Goal: Task Accomplishment & Management: Use online tool/utility

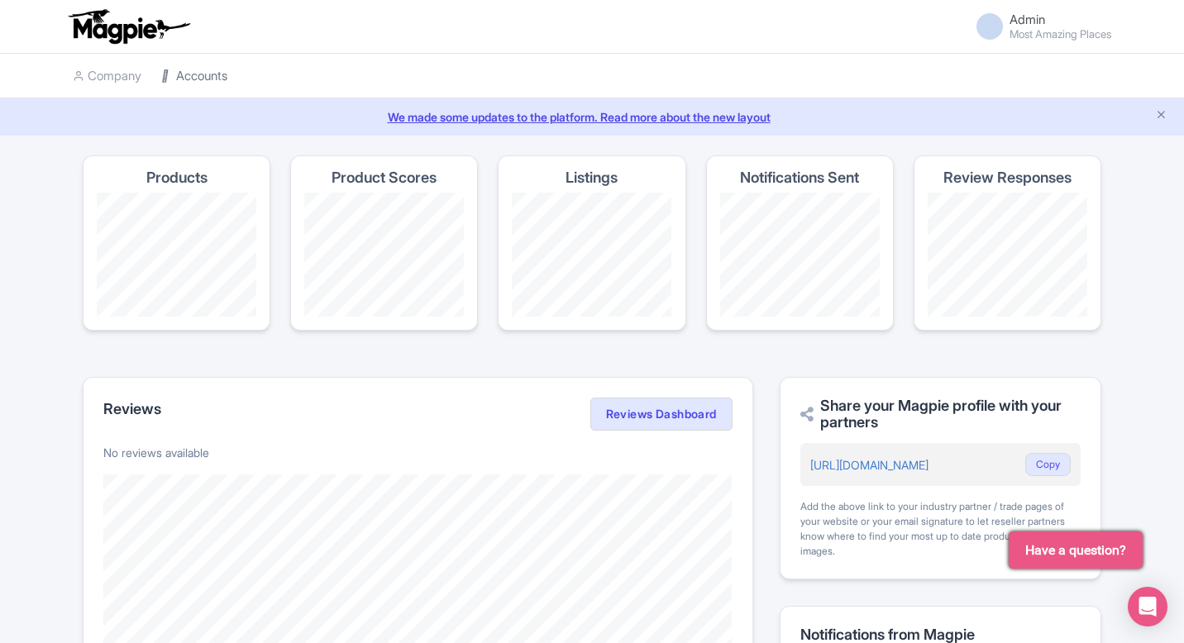
click at [194, 85] on link "Accounts" at bounding box center [194, 76] width 66 height 45
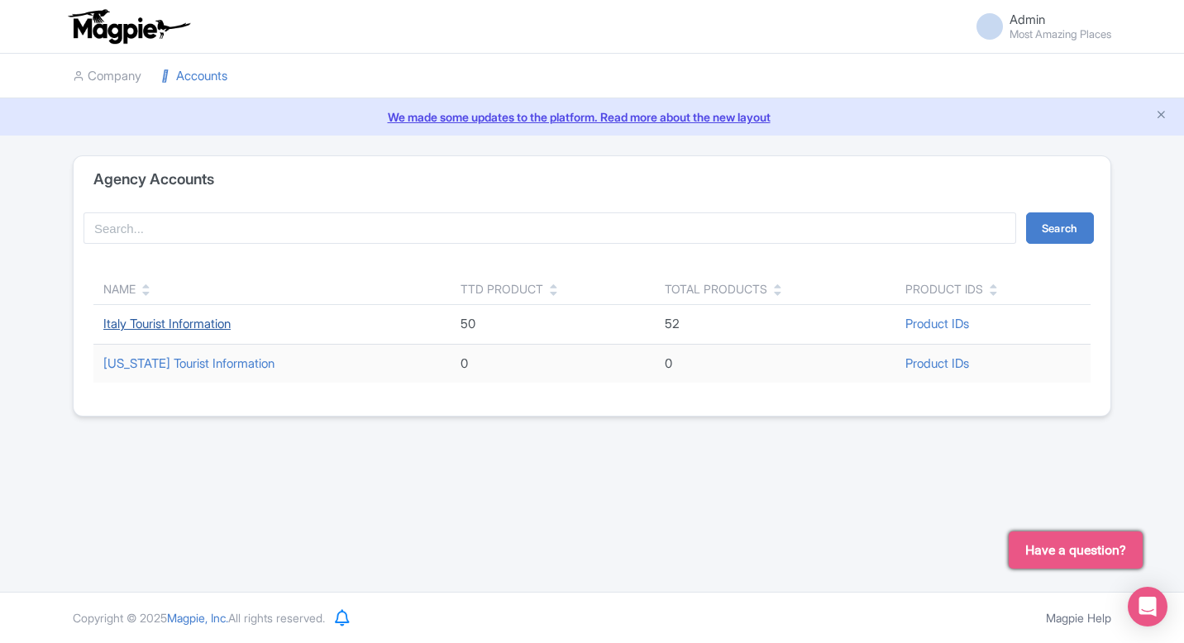
click at [151, 318] on link "Italy Tourist Information" at bounding box center [166, 324] width 127 height 16
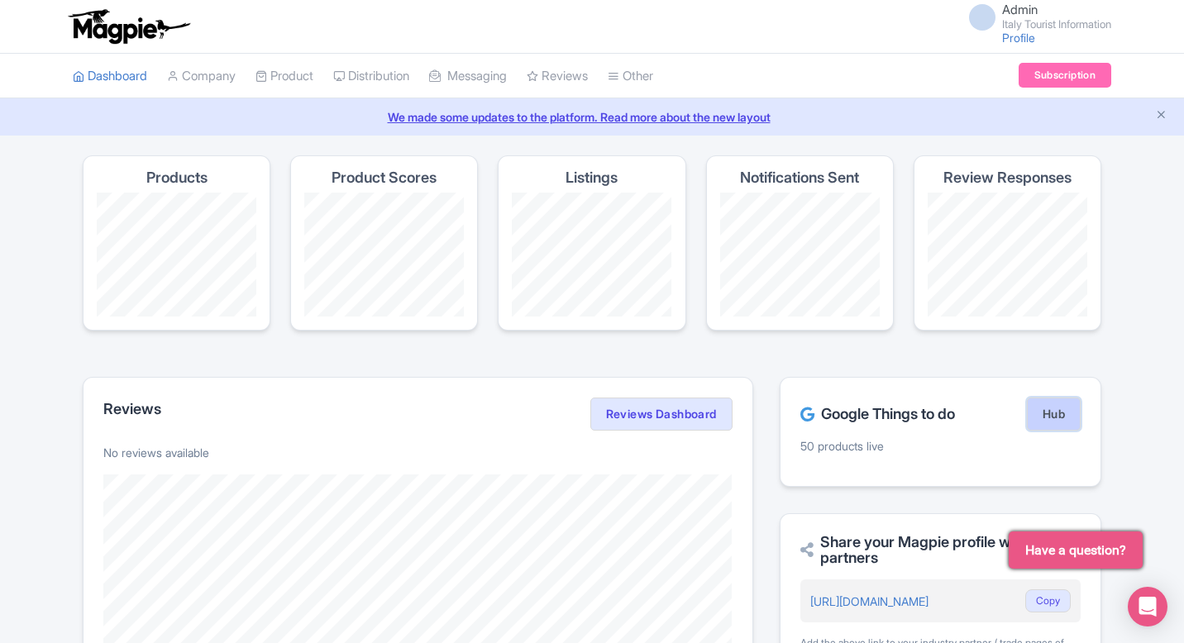
click at [1053, 413] on link "Hub" at bounding box center [1054, 414] width 54 height 33
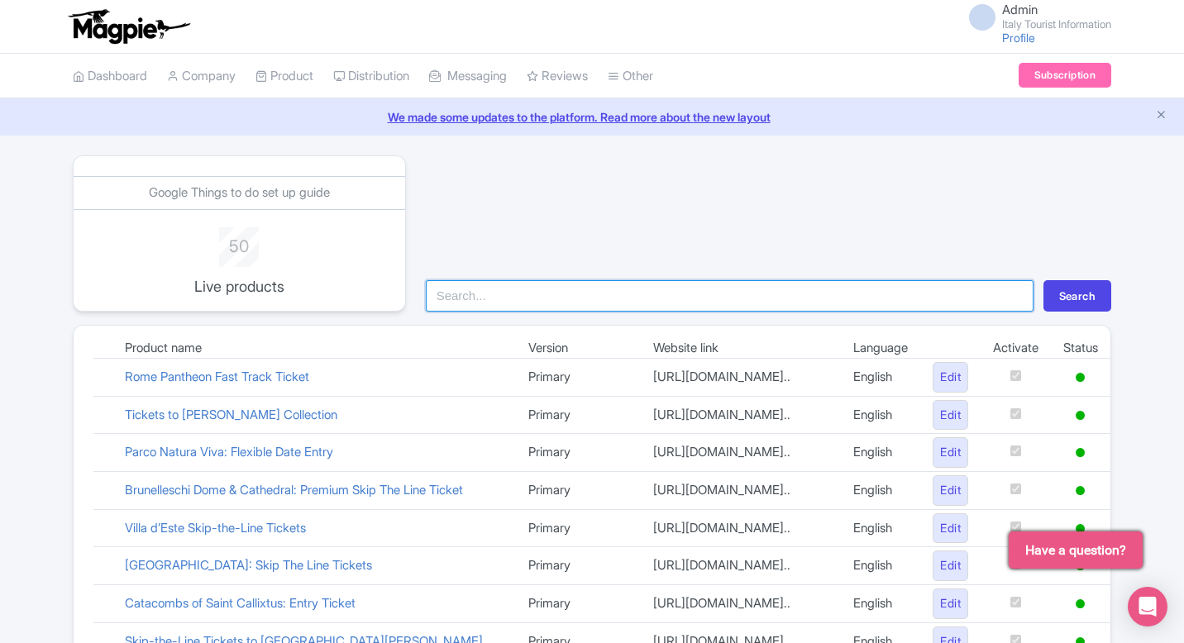
click at [502, 303] on input "search" at bounding box center [730, 295] width 608 height 31
type input "reale"
click at [1044, 280] on button "Search" at bounding box center [1078, 295] width 68 height 31
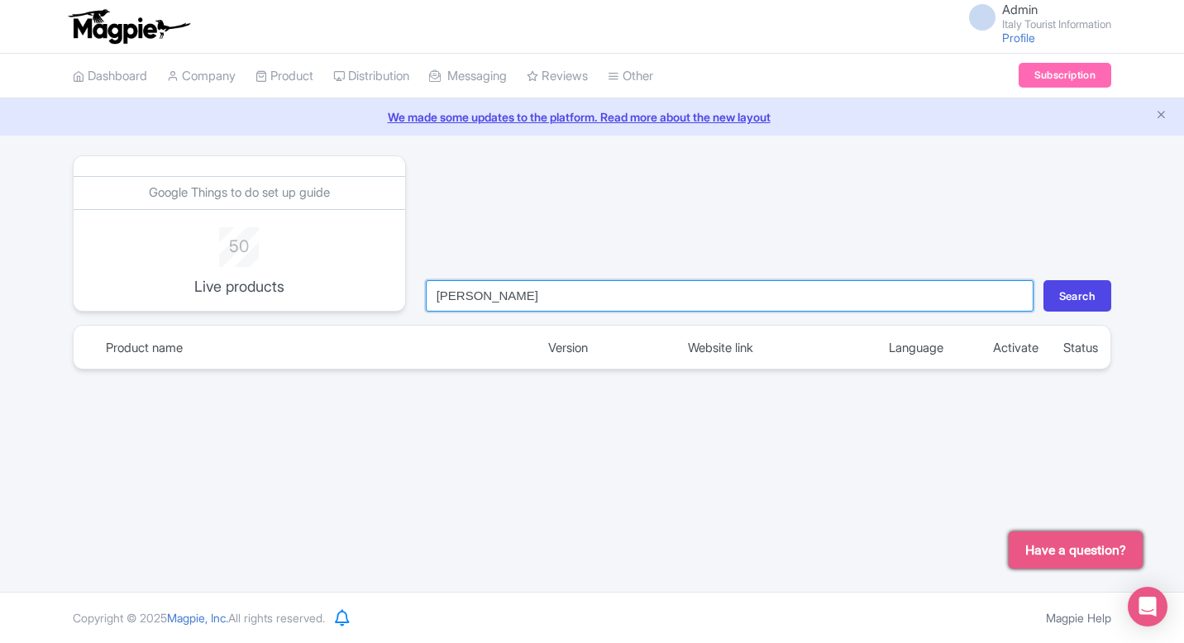
click at [559, 299] on input "reale" at bounding box center [730, 295] width 608 height 31
type input "pala"
click at [1044, 280] on button "Search" at bounding box center [1078, 295] width 68 height 31
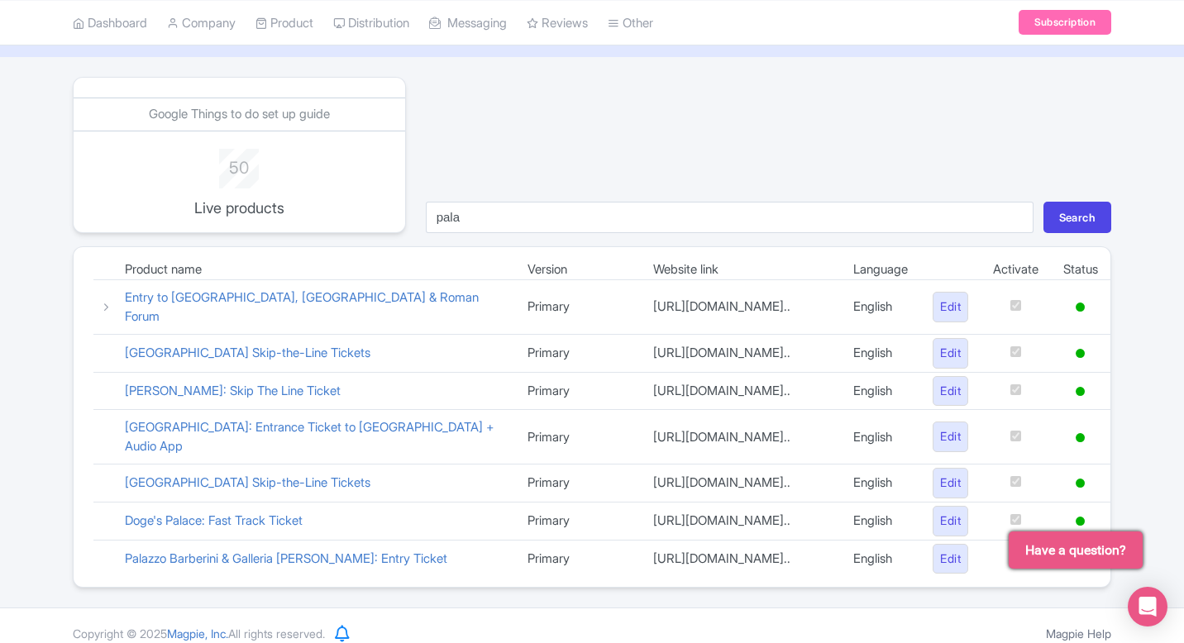
scroll to position [46, 0]
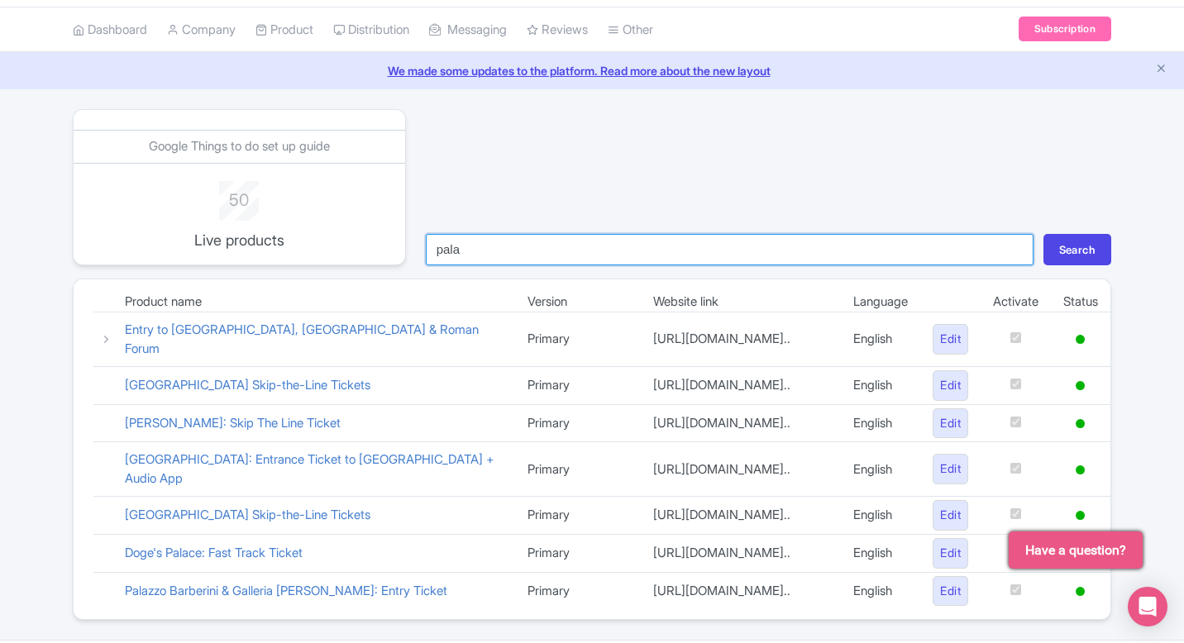
click at [507, 246] on input "pala" at bounding box center [730, 249] width 608 height 31
type input "nap"
click at [1044, 234] on button "Search" at bounding box center [1078, 249] width 68 height 31
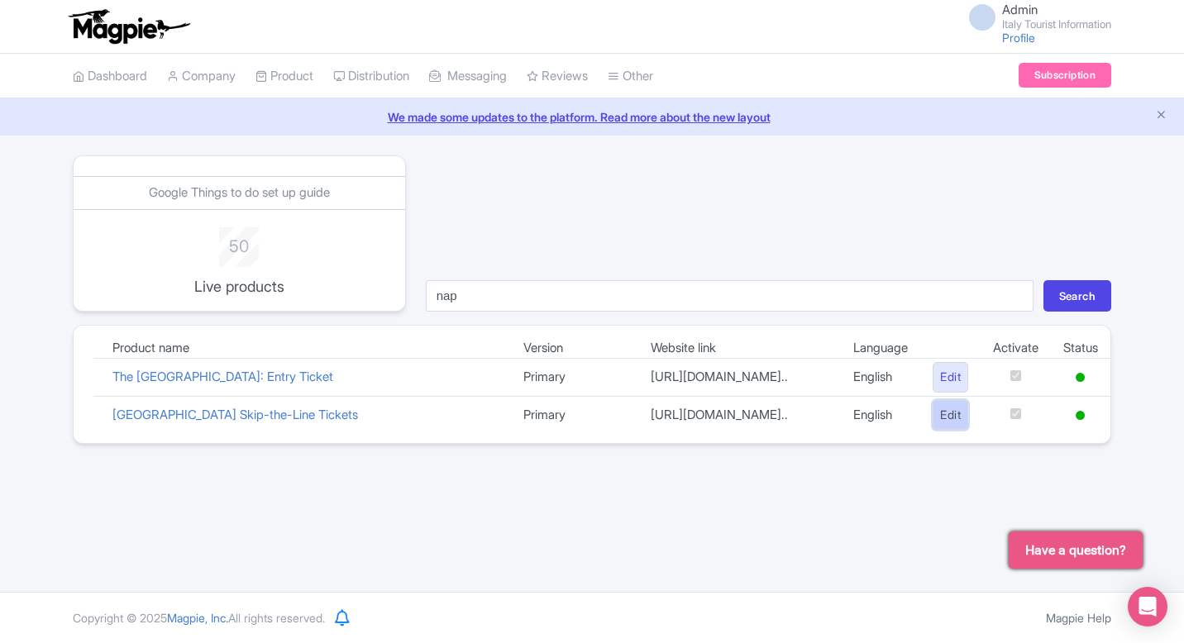
click at [942, 431] on link "Edit" at bounding box center [951, 415] width 36 height 31
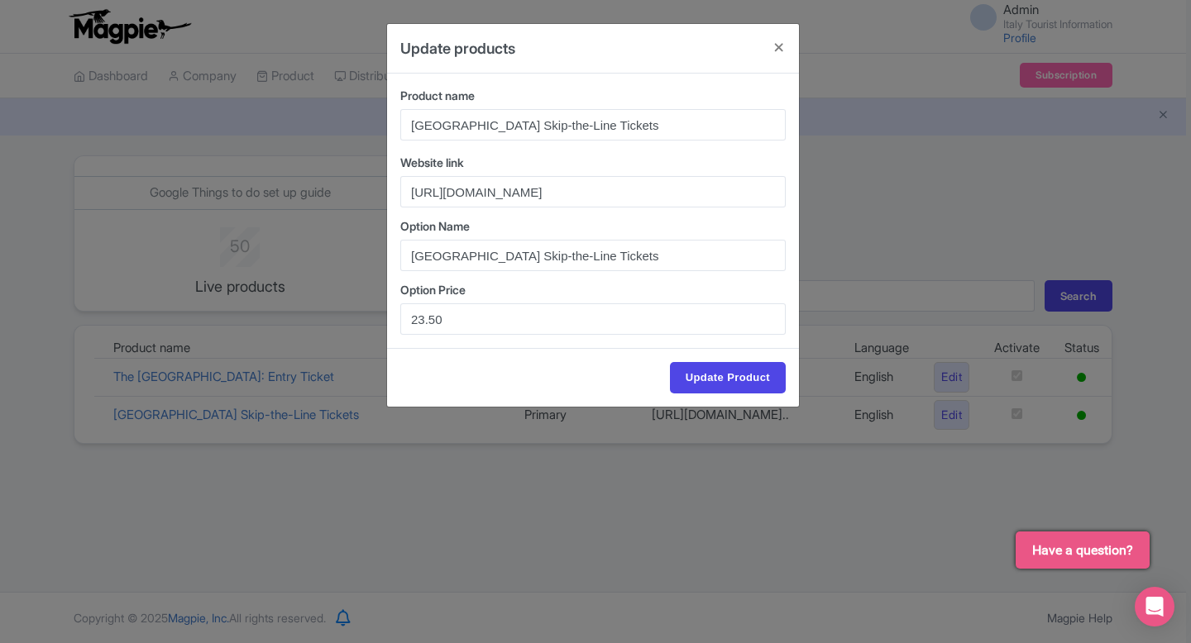
click at [949, 236] on div "Update products Product name Royal Palace of Naples Skip-the-Line Tickets Websi…" at bounding box center [595, 321] width 1191 height 643
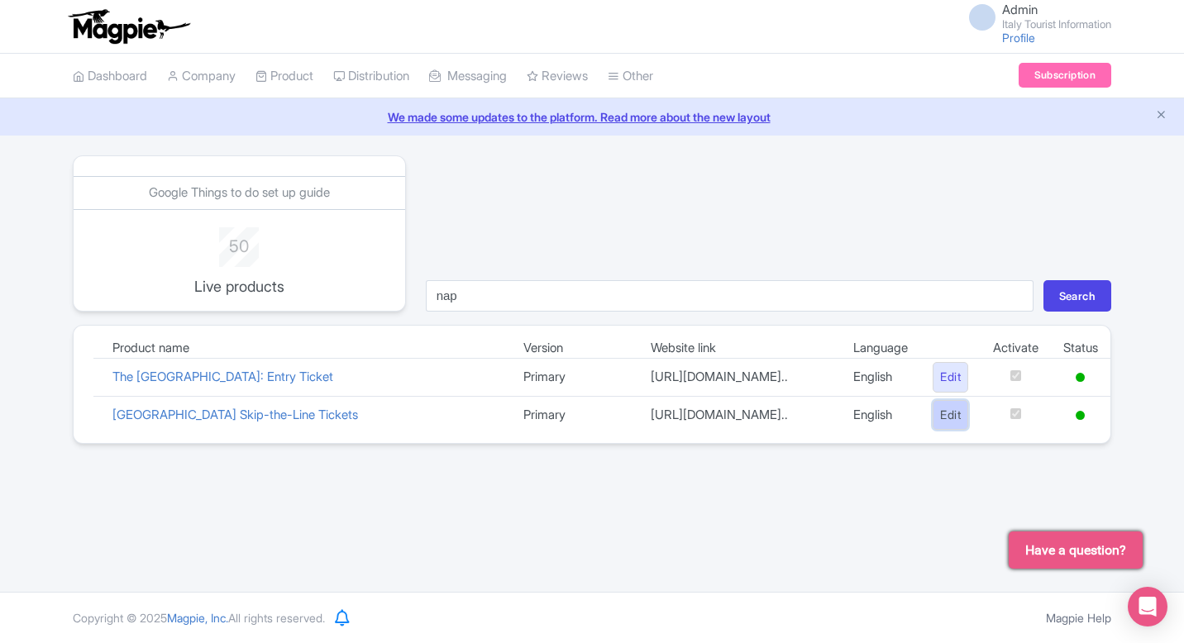
click at [940, 431] on link "Edit" at bounding box center [951, 415] width 36 height 31
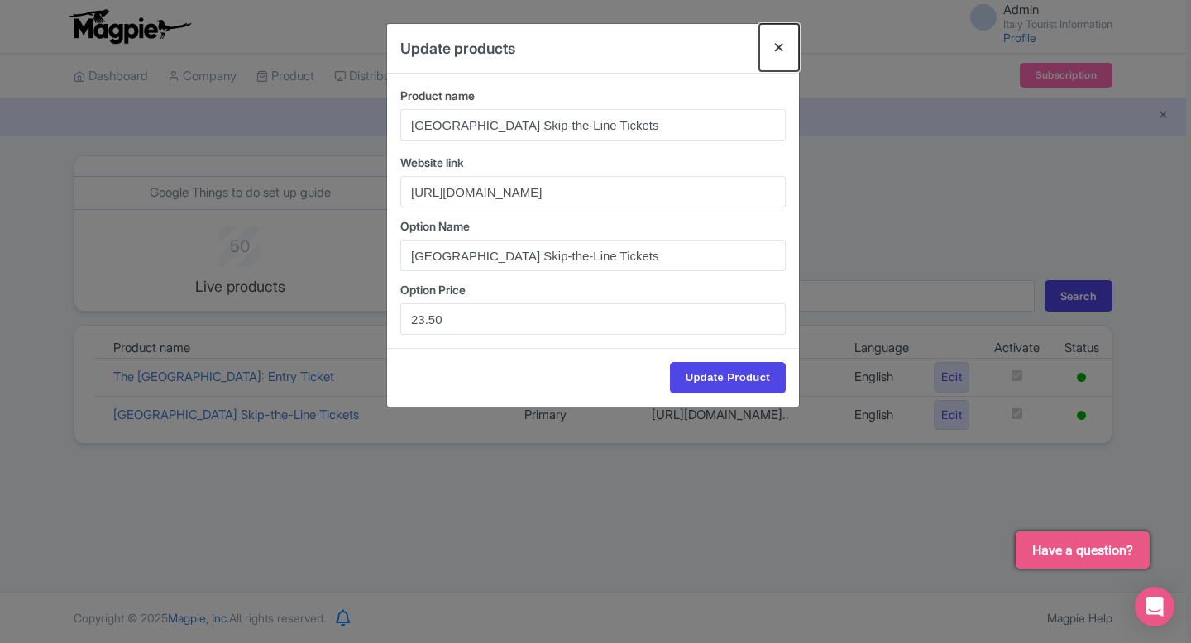
click at [777, 48] on button "Close" at bounding box center [779, 47] width 40 height 47
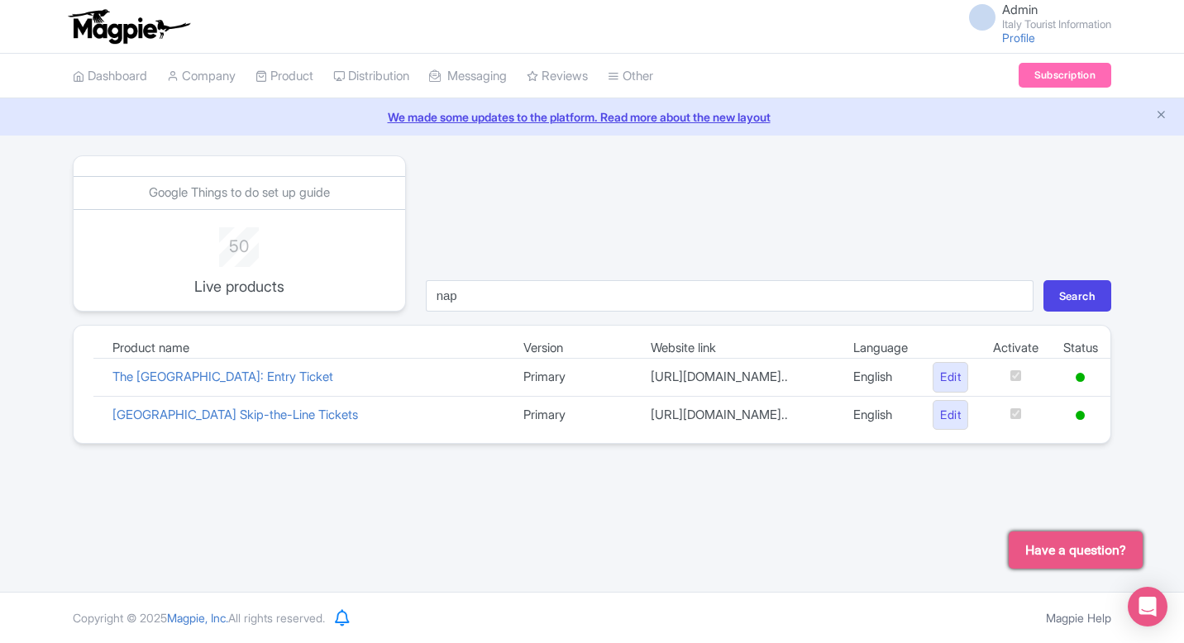
scroll to position [1, 0]
click at [1084, 419] on icon at bounding box center [1080, 414] width 9 height 9
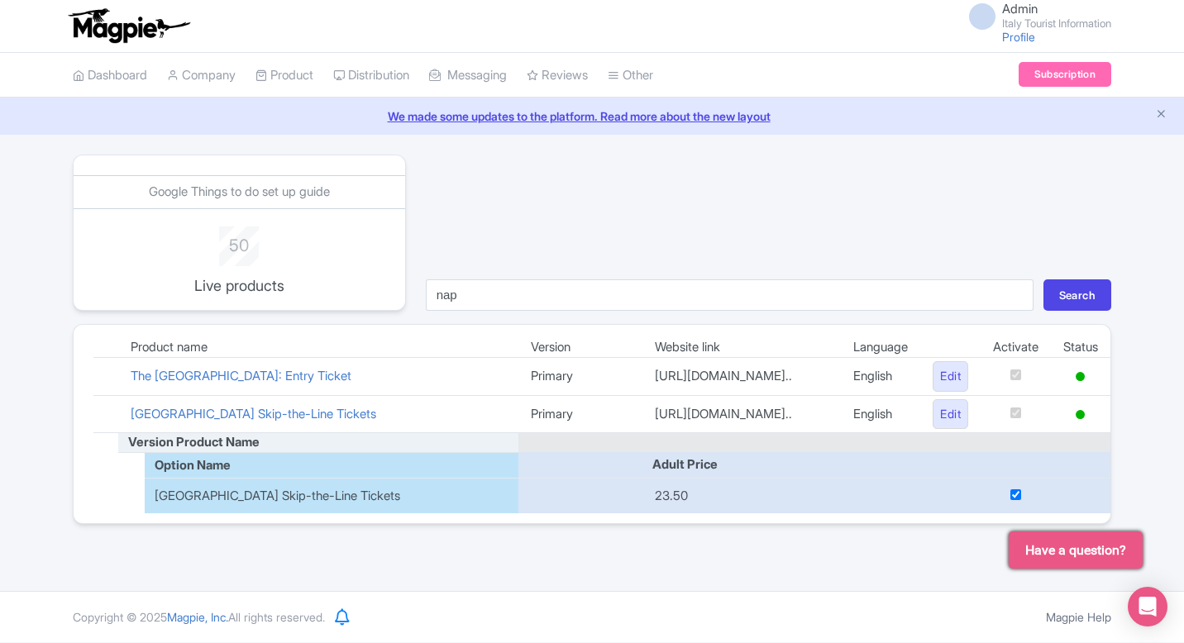
click at [1015, 500] on input "checkbox" at bounding box center [1016, 495] width 11 height 11
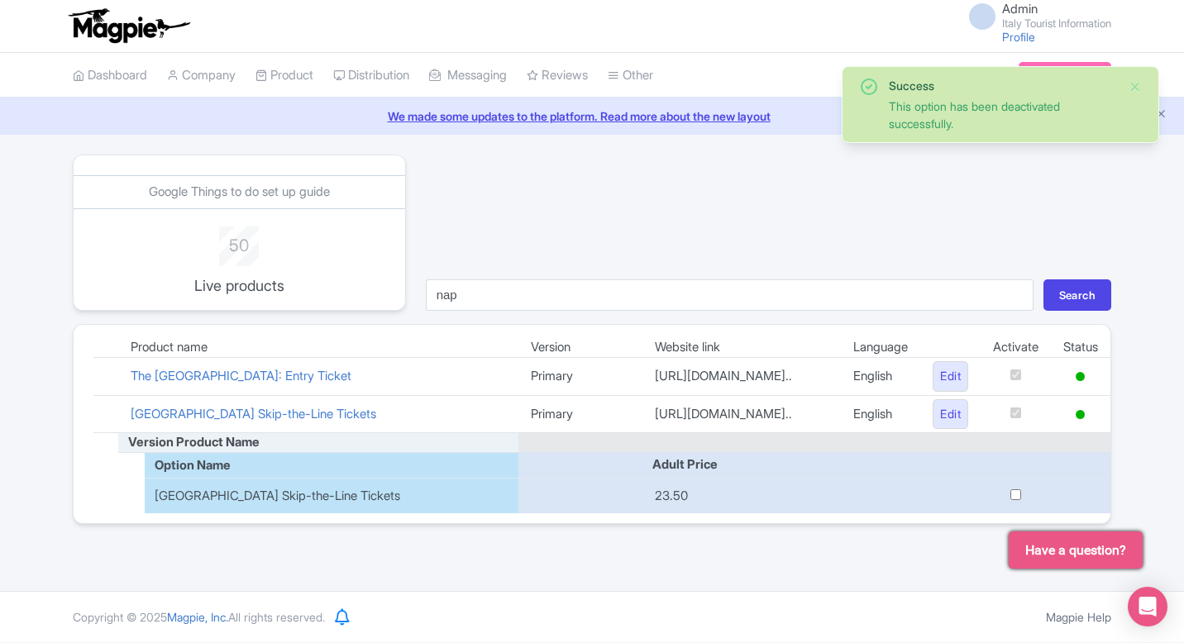
click at [1012, 500] on input "checkbox" at bounding box center [1016, 495] width 11 height 11
checkbox input "true"
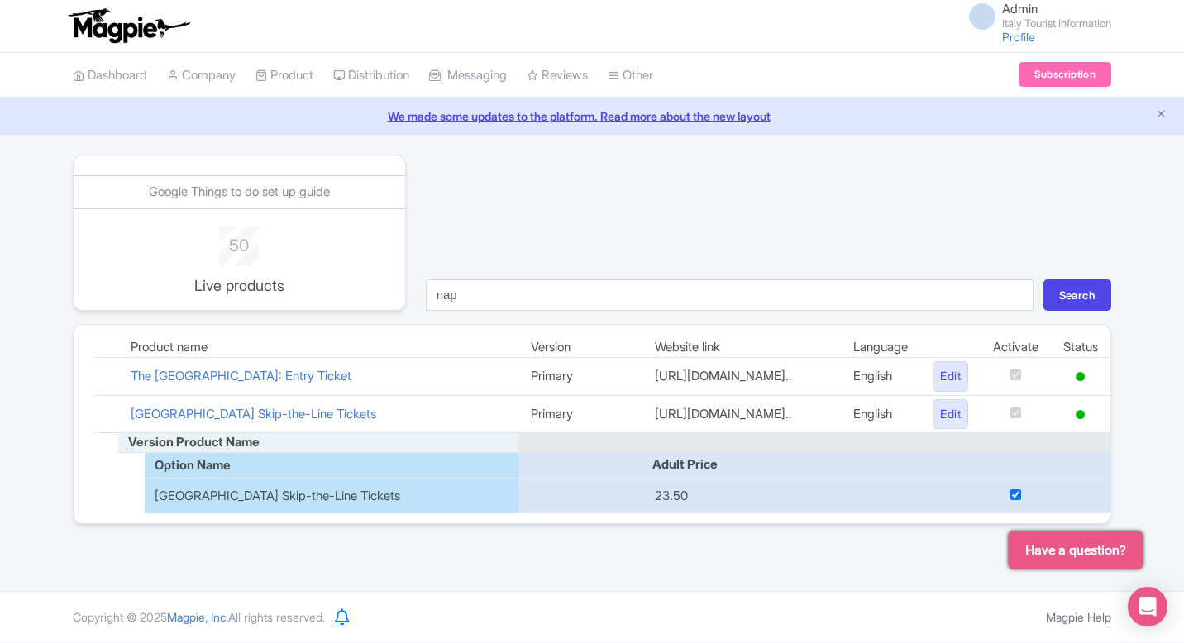
click at [788, 237] on div "nap Search" at bounding box center [768, 233] width 705 height 156
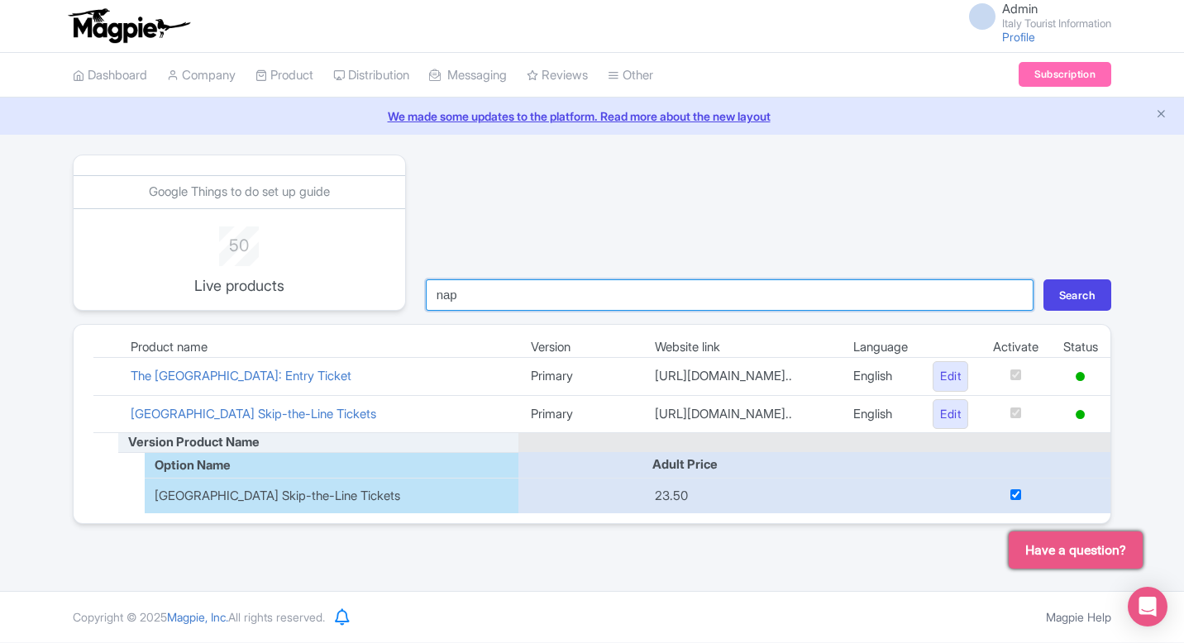
click at [801, 302] on input "nap" at bounding box center [730, 295] width 608 height 31
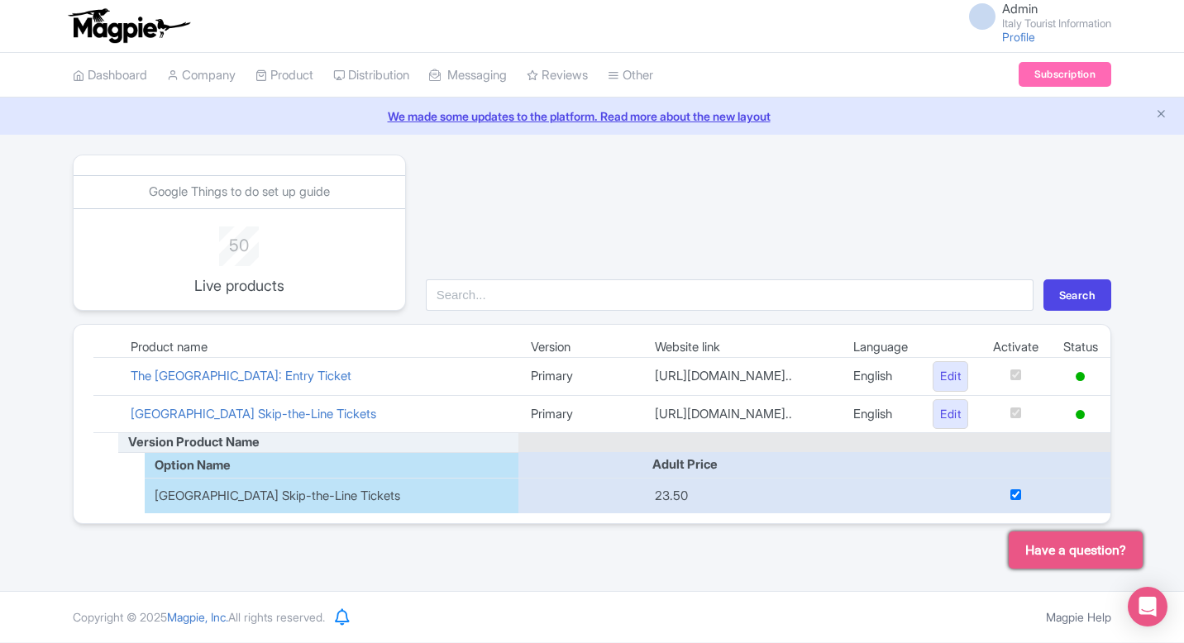
click at [790, 223] on div "Search" at bounding box center [768, 233] width 705 height 156
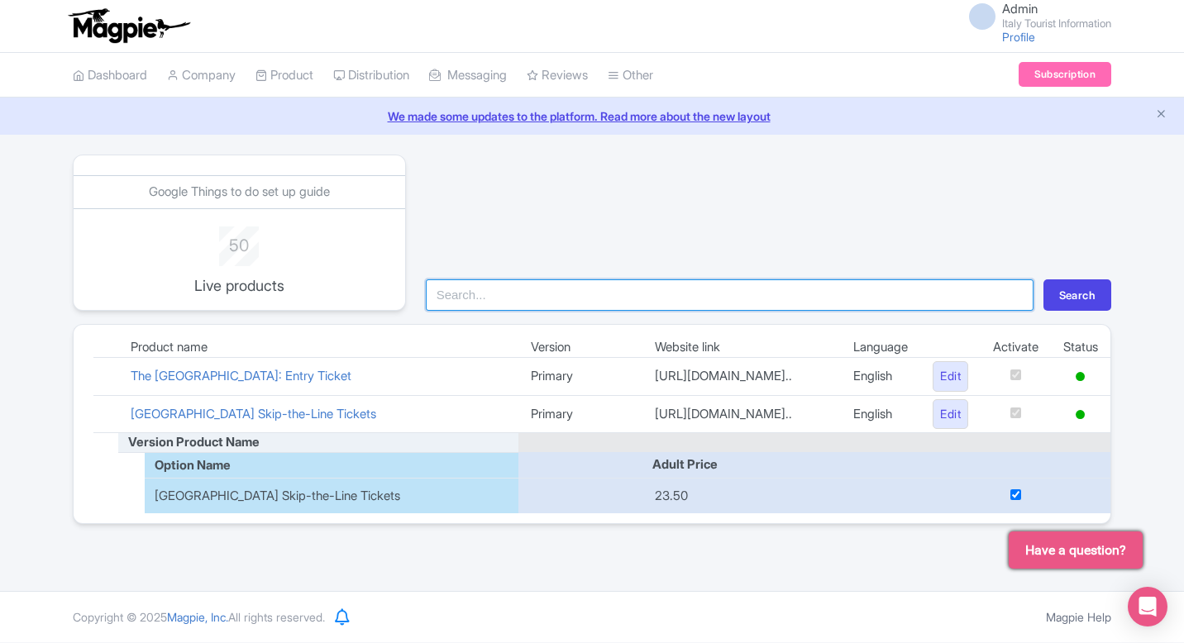
click at [619, 301] on input "search" at bounding box center [730, 295] width 608 height 31
type input "bru"
click at [1044, 280] on button "Search" at bounding box center [1078, 295] width 68 height 31
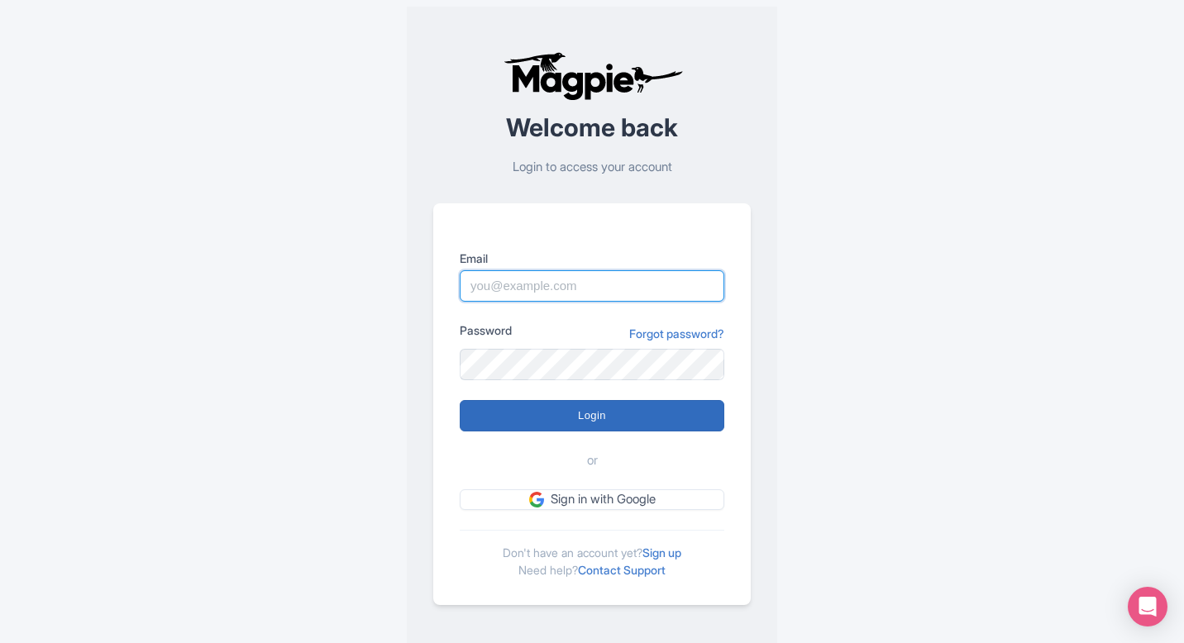
type input "[EMAIL_ADDRESS][DOMAIN_NAME]"
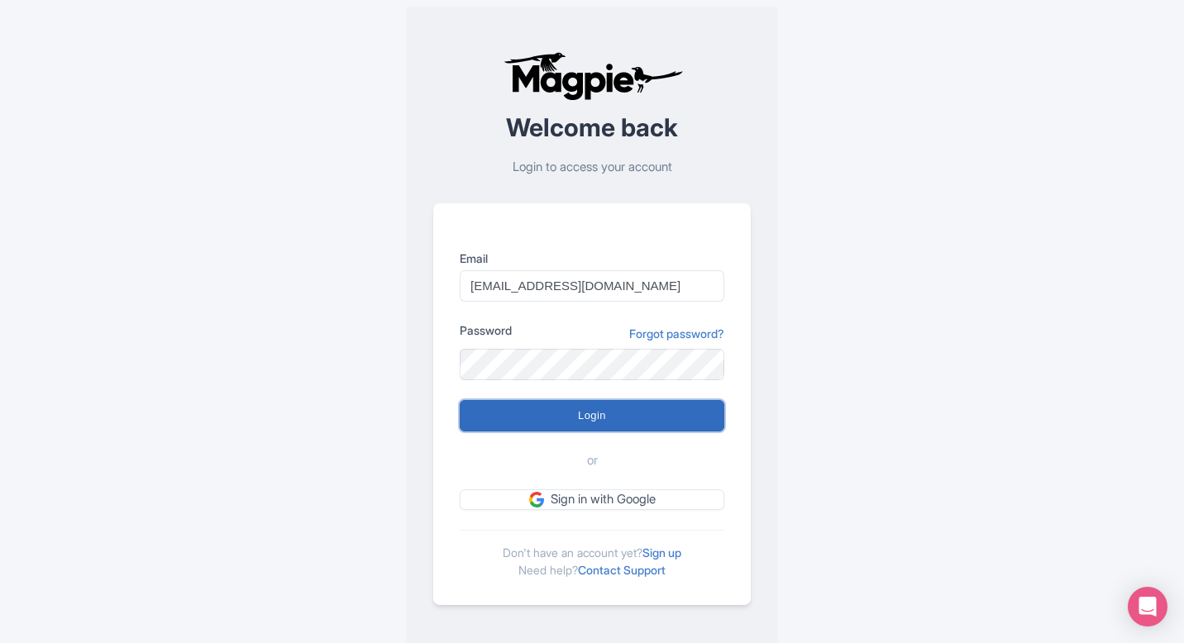
click at [624, 417] on input "Login" at bounding box center [592, 415] width 265 height 31
type input "Logging in..."
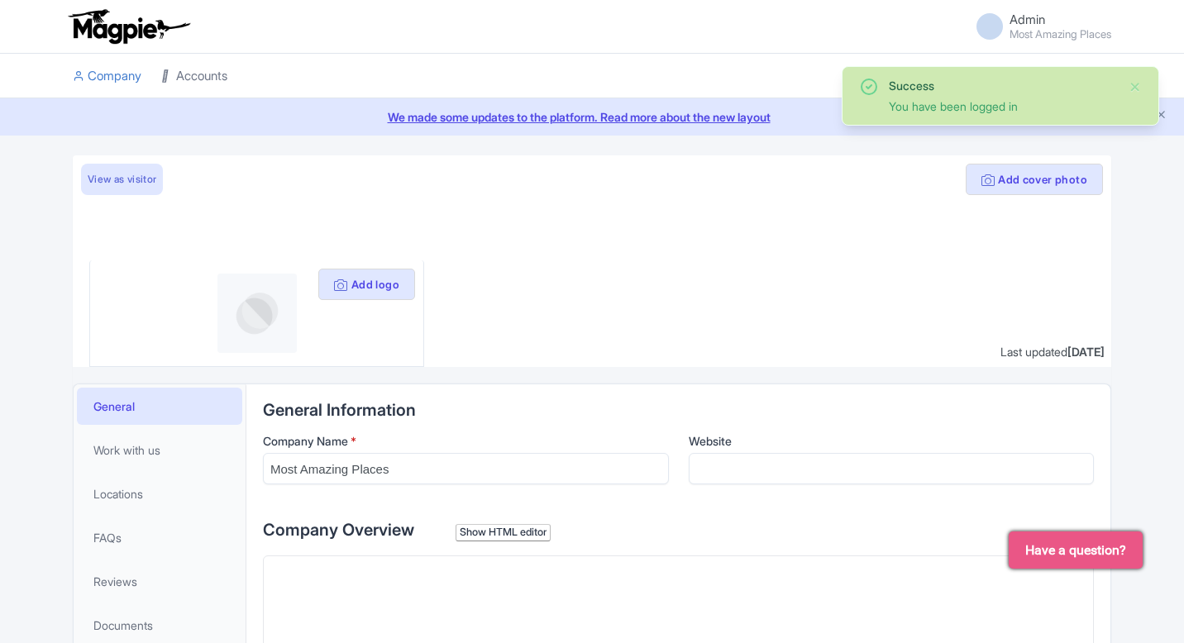
click at [196, 65] on link "Accounts" at bounding box center [194, 76] width 66 height 45
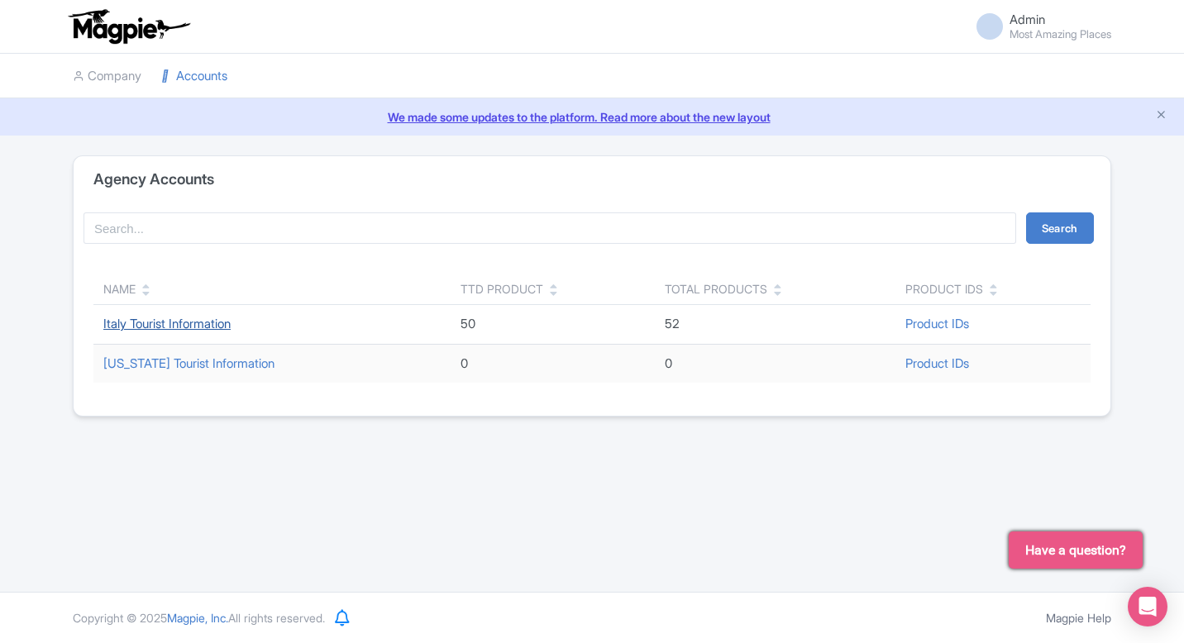
click at [166, 331] on link "Italy Tourist Information" at bounding box center [166, 324] width 127 height 16
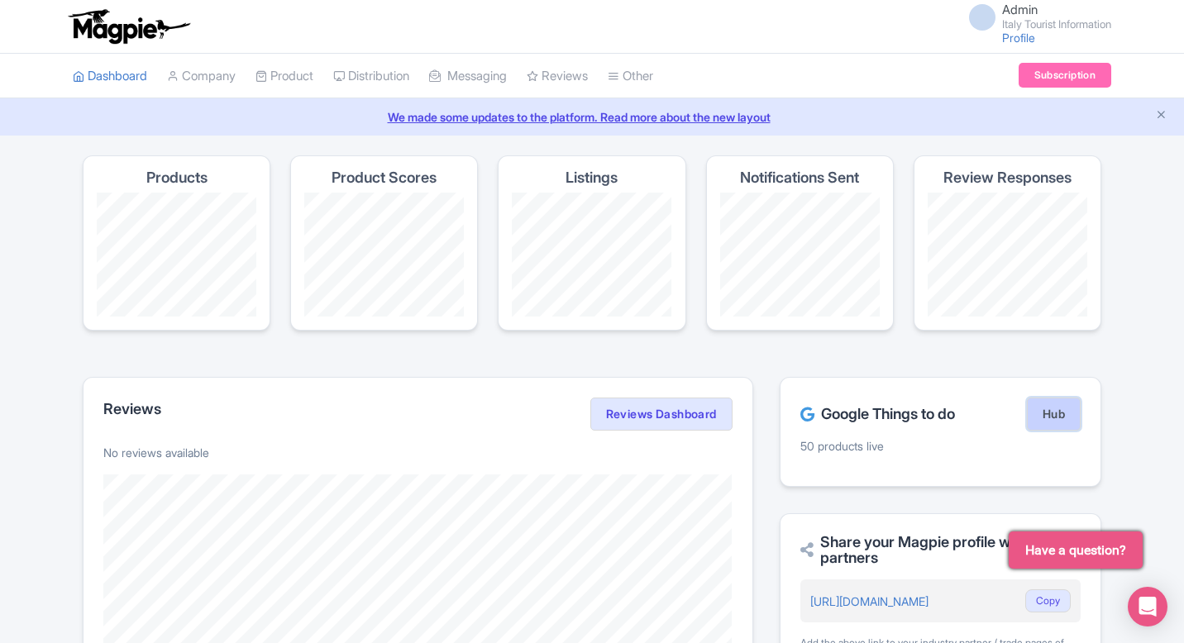
click at [1067, 428] on link "Hub" at bounding box center [1054, 414] width 54 height 33
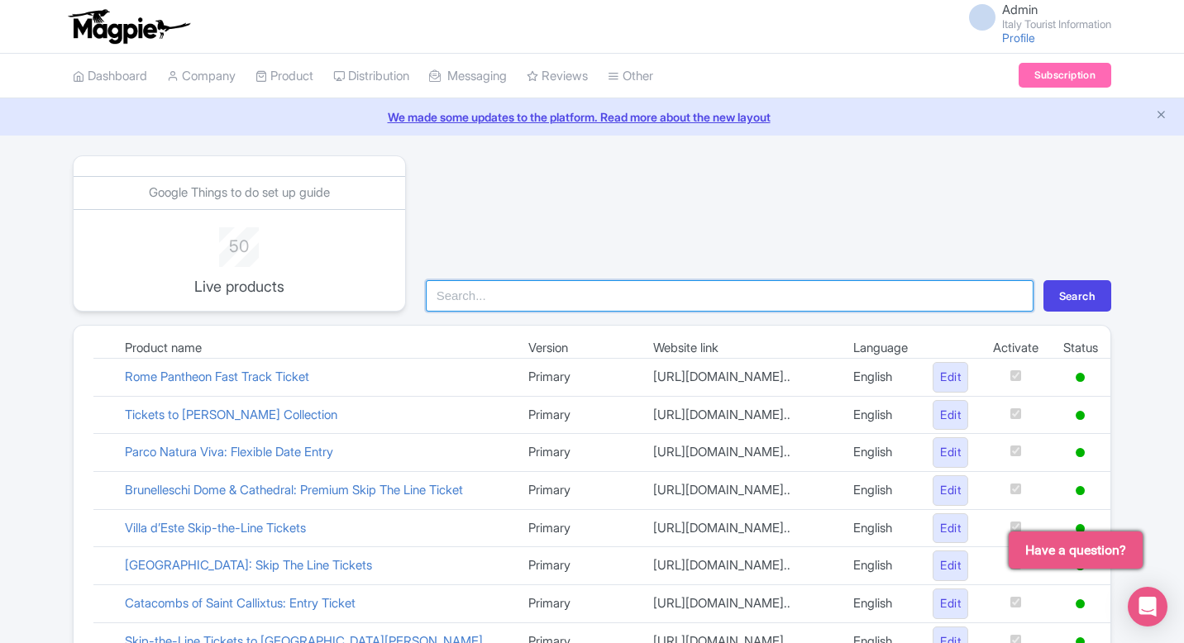
click at [515, 295] on input "search" at bounding box center [730, 295] width 608 height 31
type input "mira"
click at [1044, 280] on button "Search" at bounding box center [1078, 295] width 68 height 31
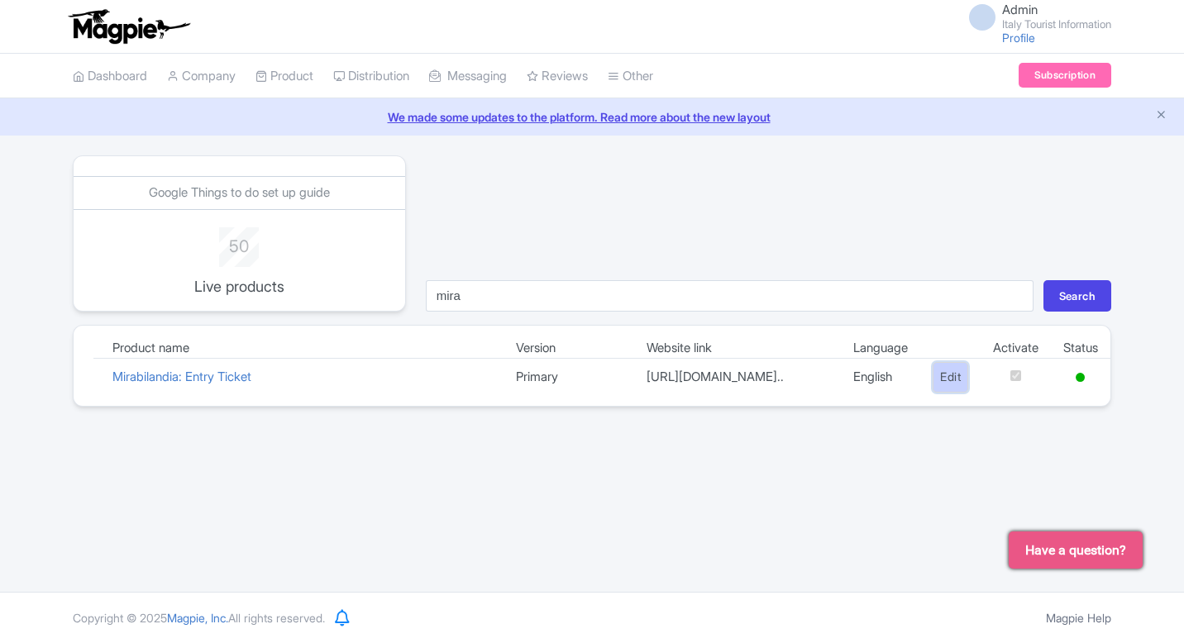
click at [939, 381] on link "Edit" at bounding box center [951, 377] width 36 height 31
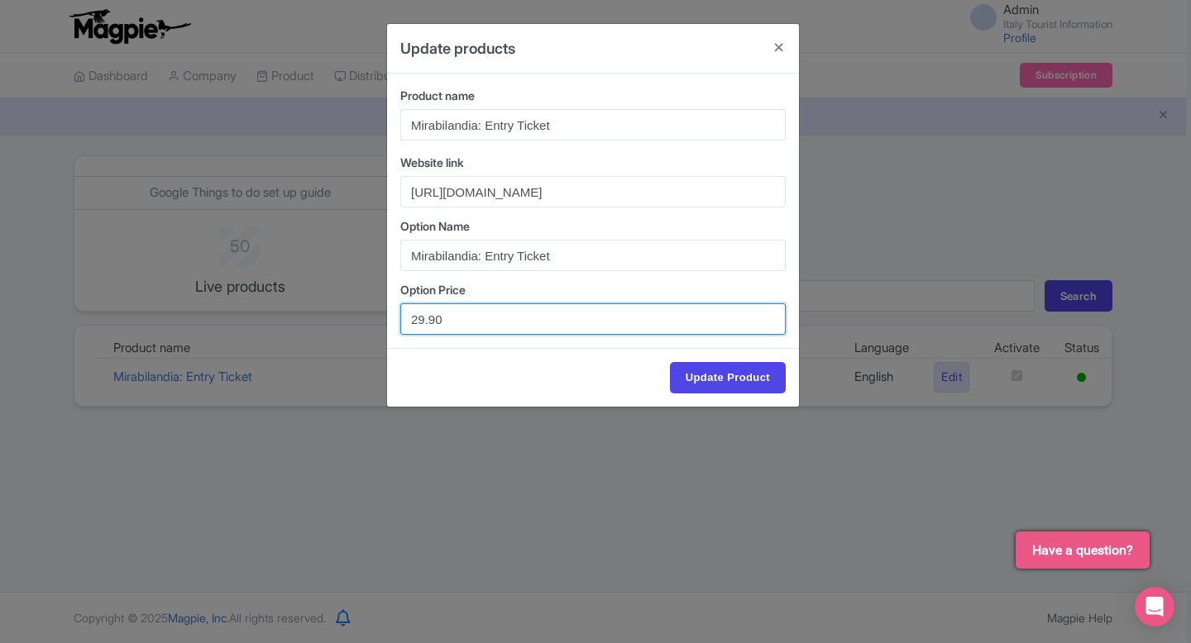
drag, startPoint x: 454, startPoint y: 316, endPoint x: 353, endPoint y: 316, distance: 100.9
click at [353, 316] on div "Update products Product name Mirabilandia: Entry Ticket Website link https://it…" at bounding box center [595, 321] width 1191 height 643
paste input "31"
type input "31.90"
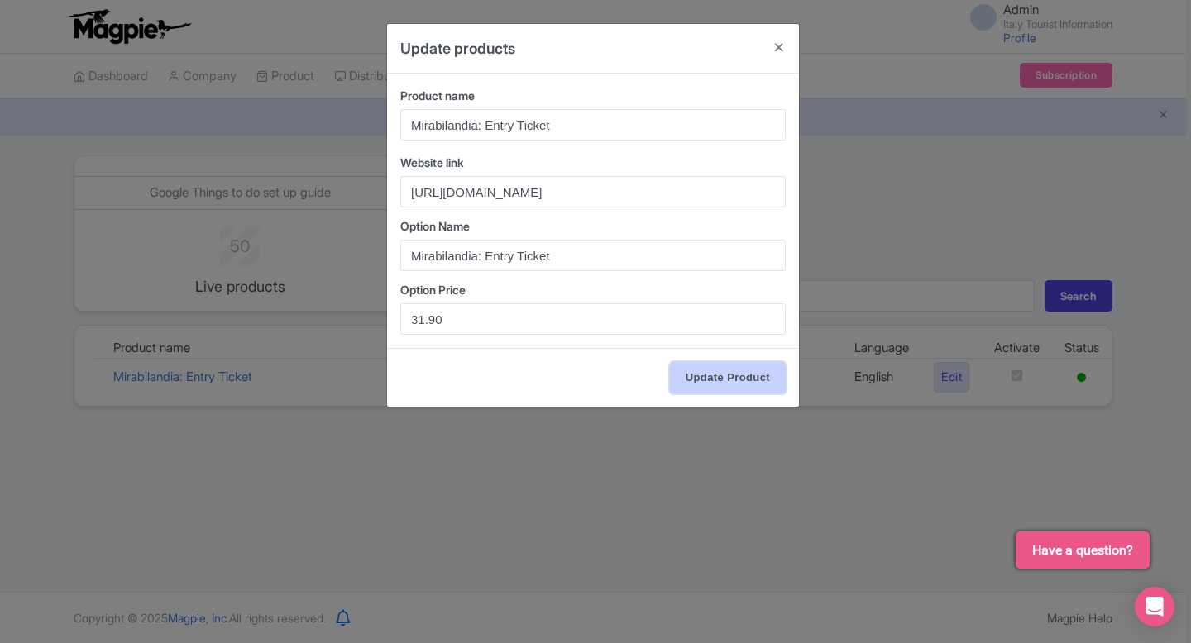
click at [722, 379] on input "Update Product" at bounding box center [728, 377] width 116 height 31
